Goal: Transaction & Acquisition: Download file/media

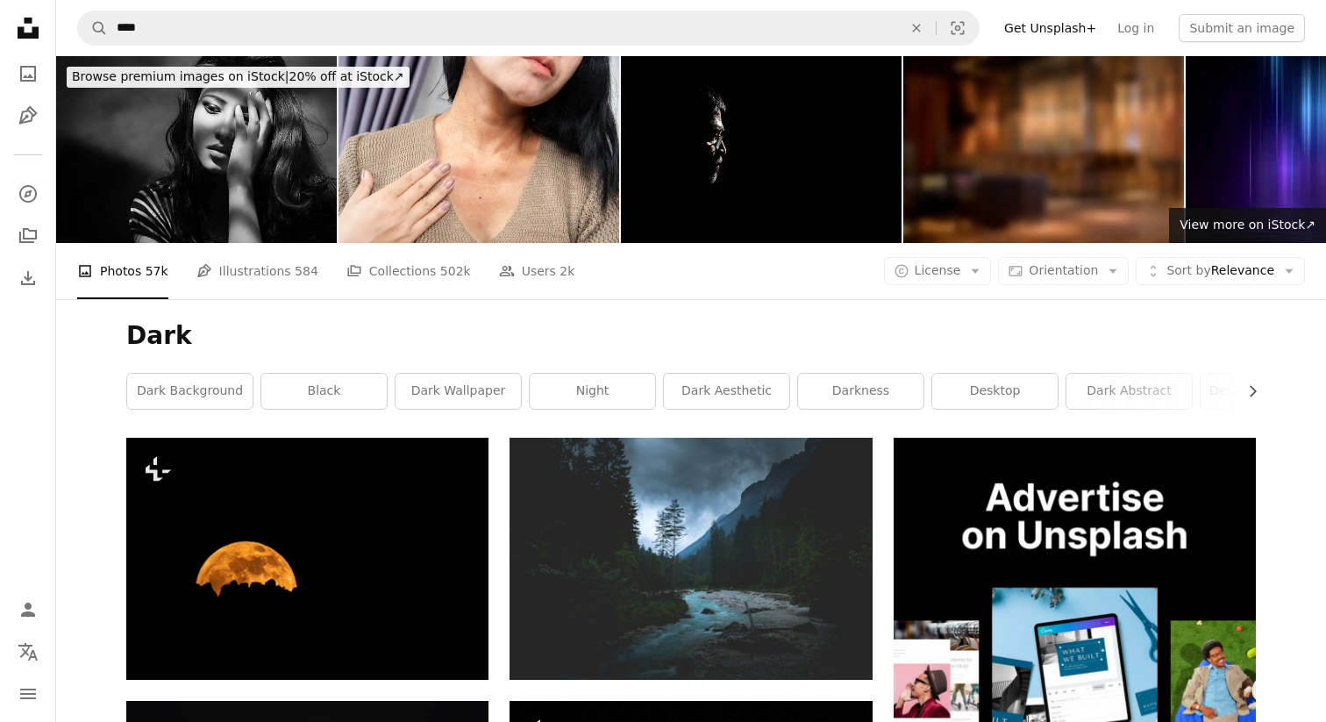
scroll to position [55623, 0]
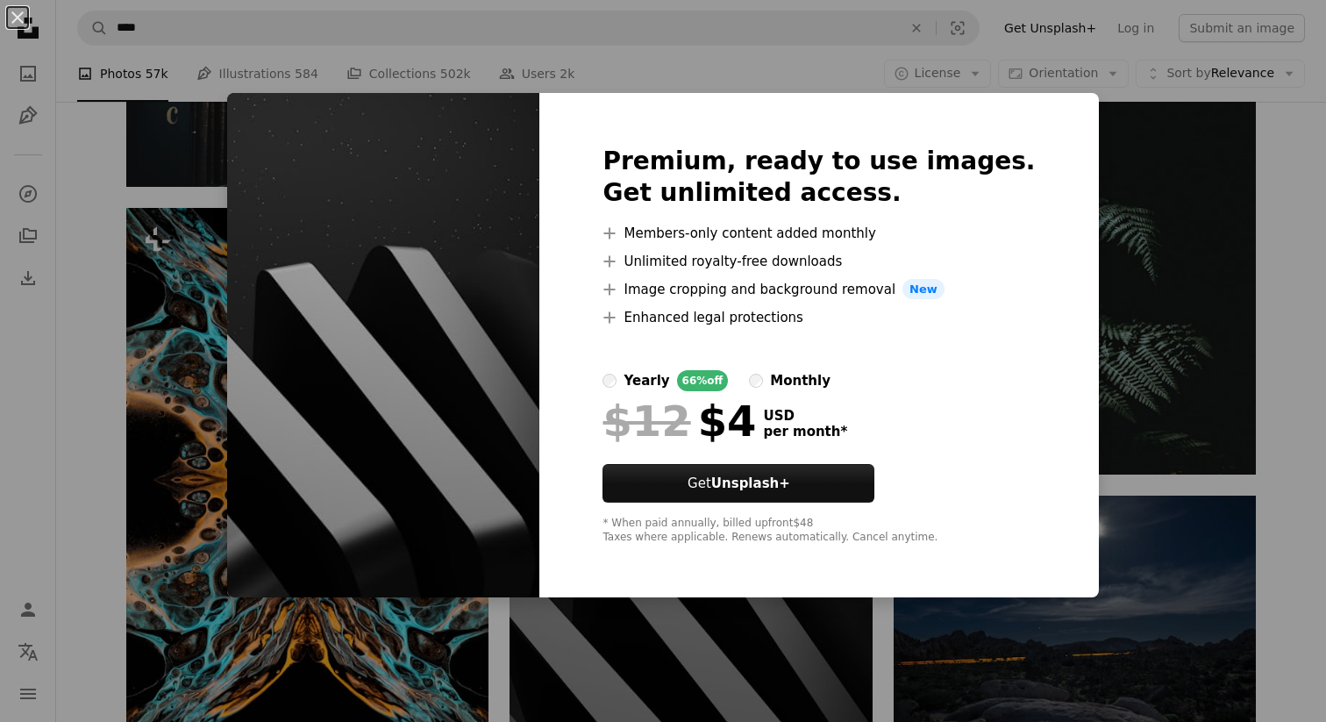
click at [1107, 373] on div "An X shape Premium, ready to use images. Get unlimited access. A plus sign Memb…" at bounding box center [663, 361] width 1326 height 722
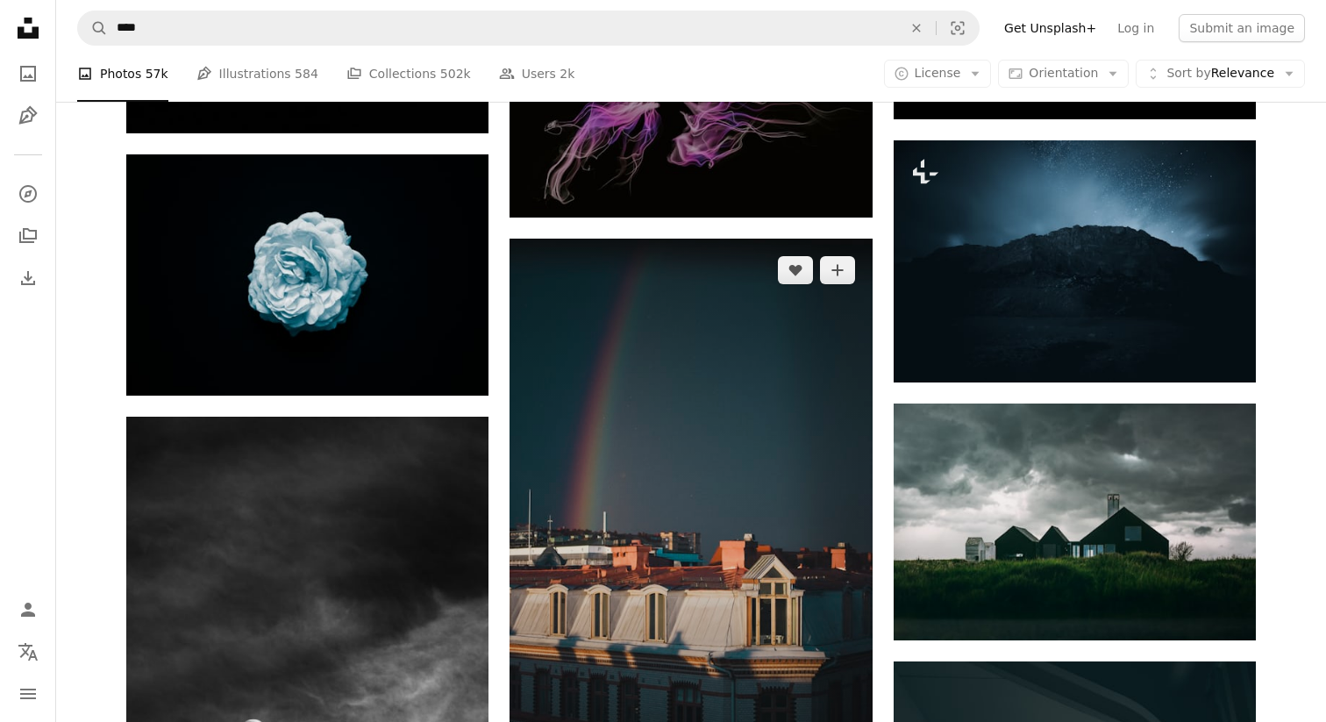
scroll to position [56508, 0]
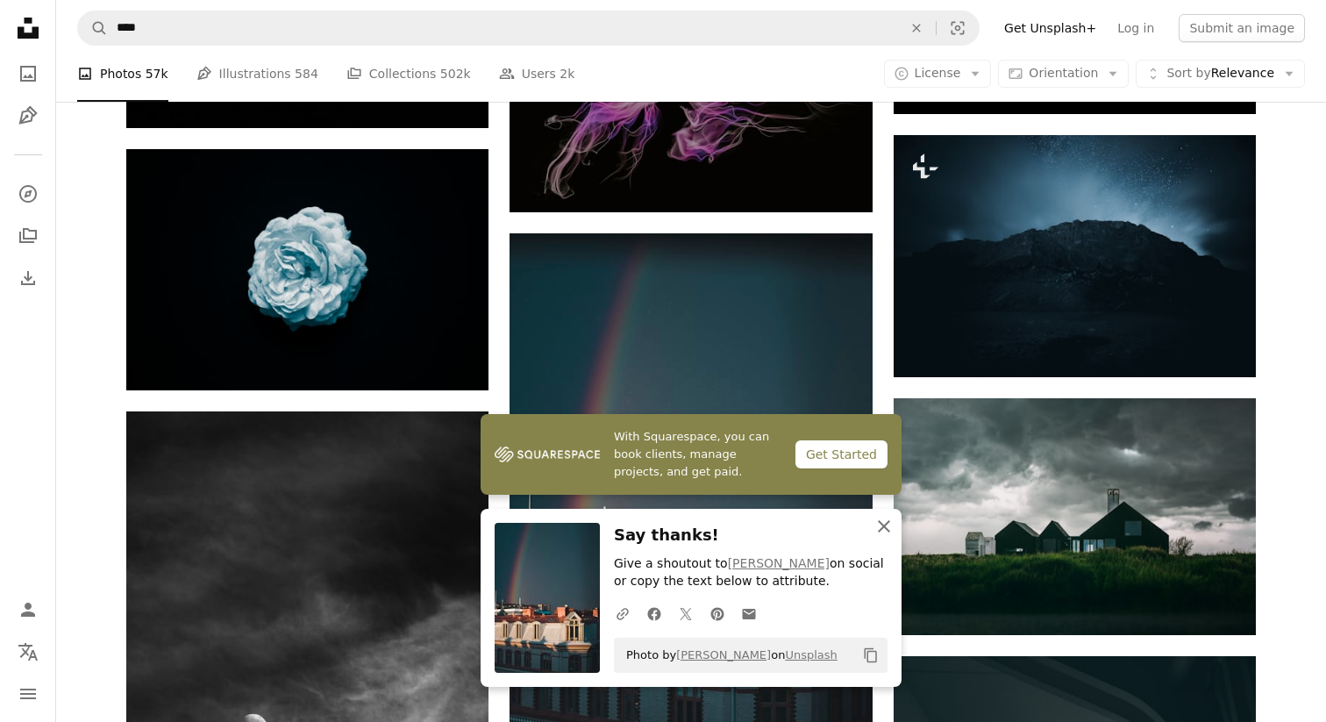
click at [880, 526] on icon "An X shape" at bounding box center [883, 525] width 21 height 21
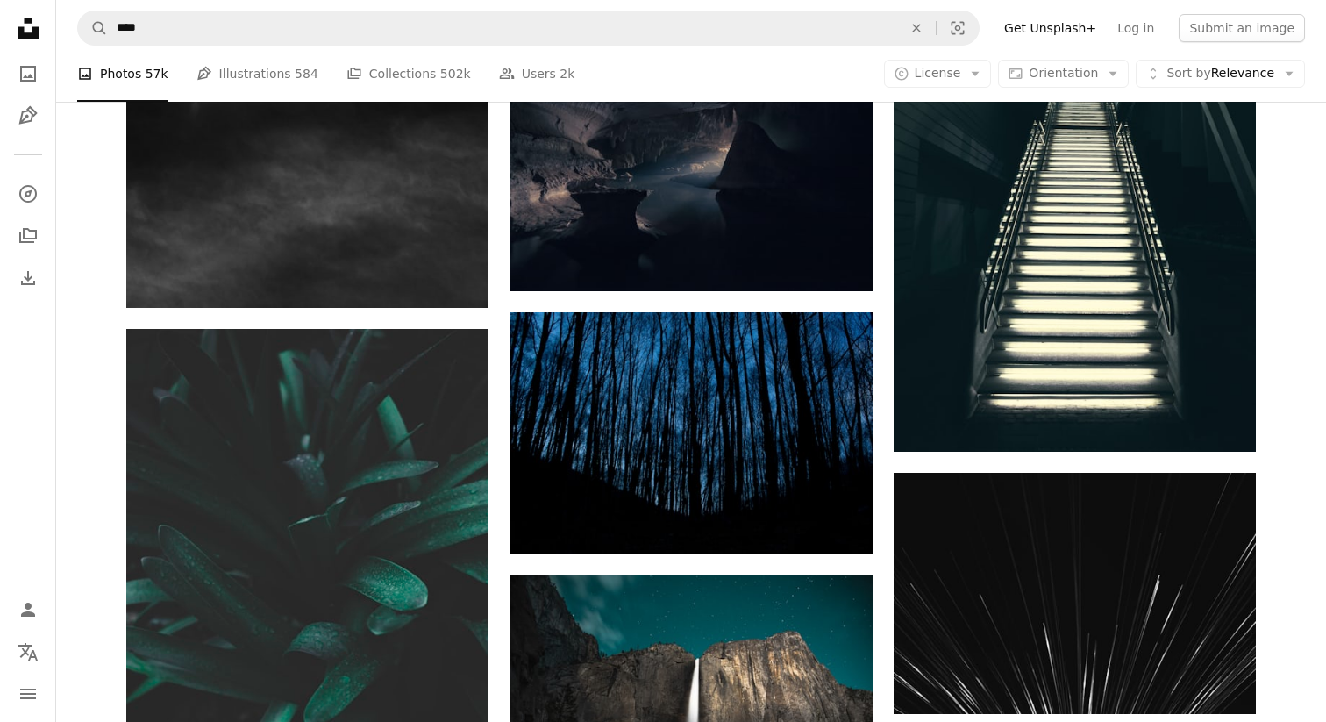
scroll to position [57264, 0]
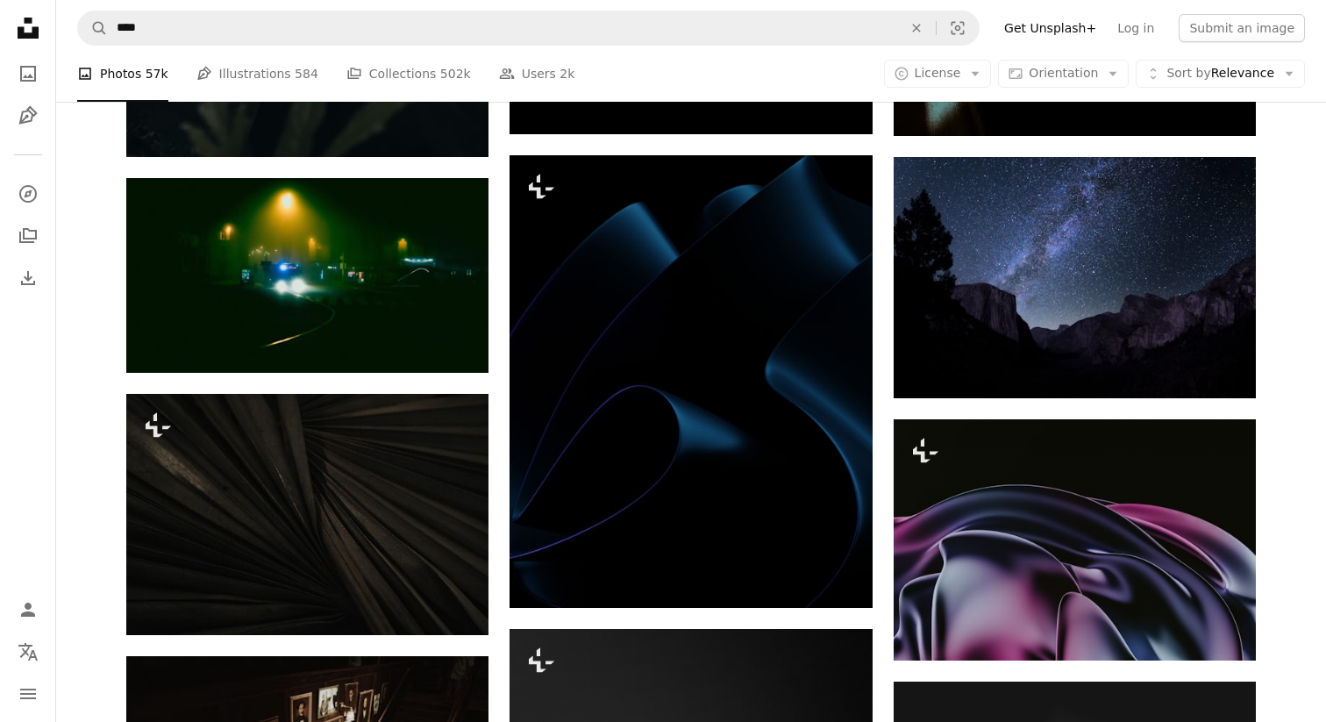
scroll to position [75628, 0]
